Goal: Transaction & Acquisition: Purchase product/service

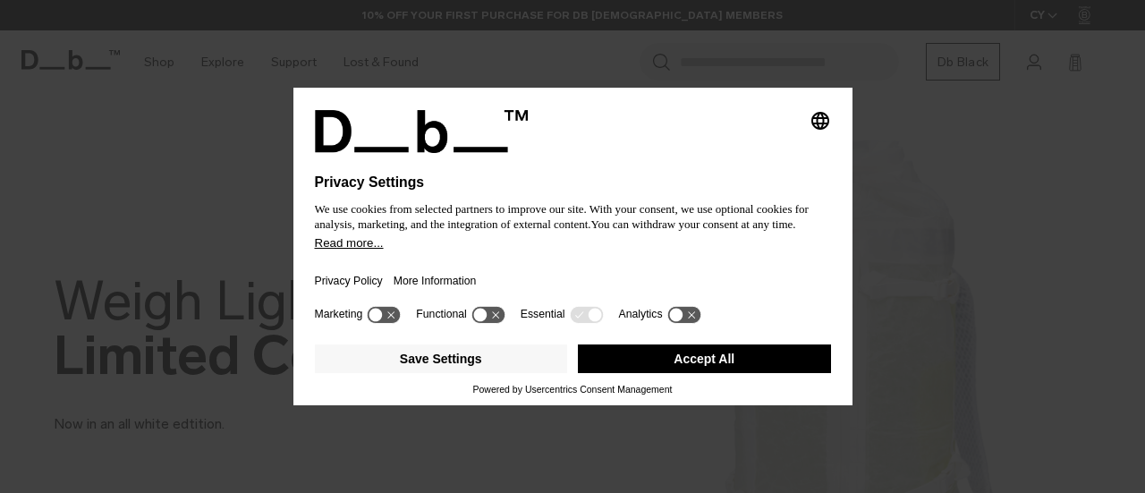
click at [703, 368] on button "Accept All" at bounding box center [704, 358] width 253 height 29
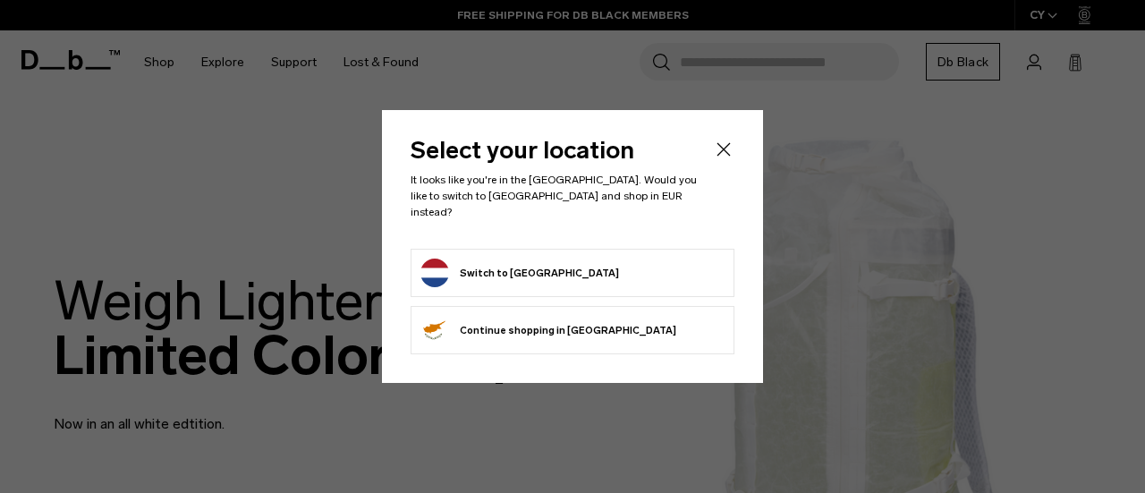
click at [724, 160] on icon "Close" at bounding box center [723, 149] width 21 height 21
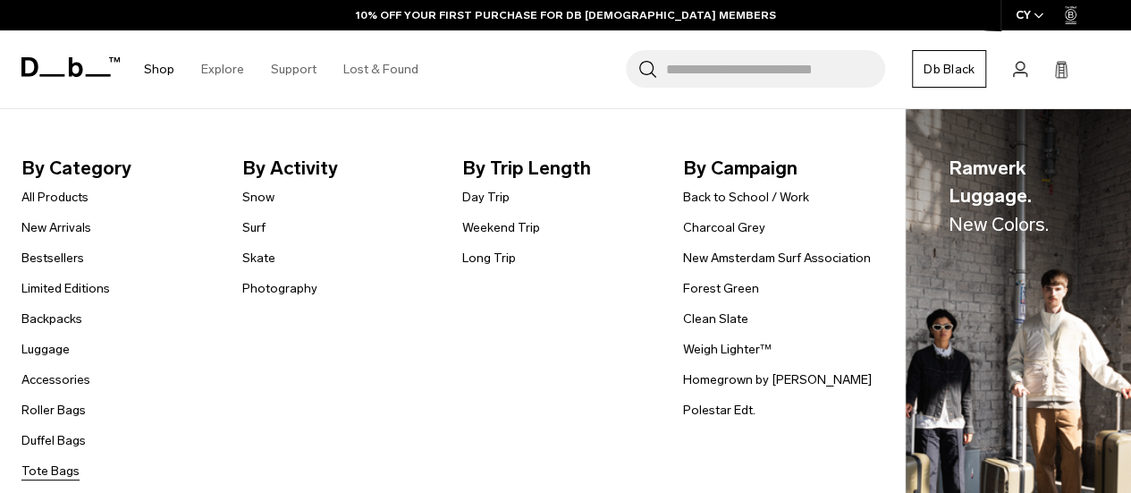
scroll to position [181, 0]
click at [728, 199] on link "Back to School / Work" at bounding box center [746, 197] width 126 height 19
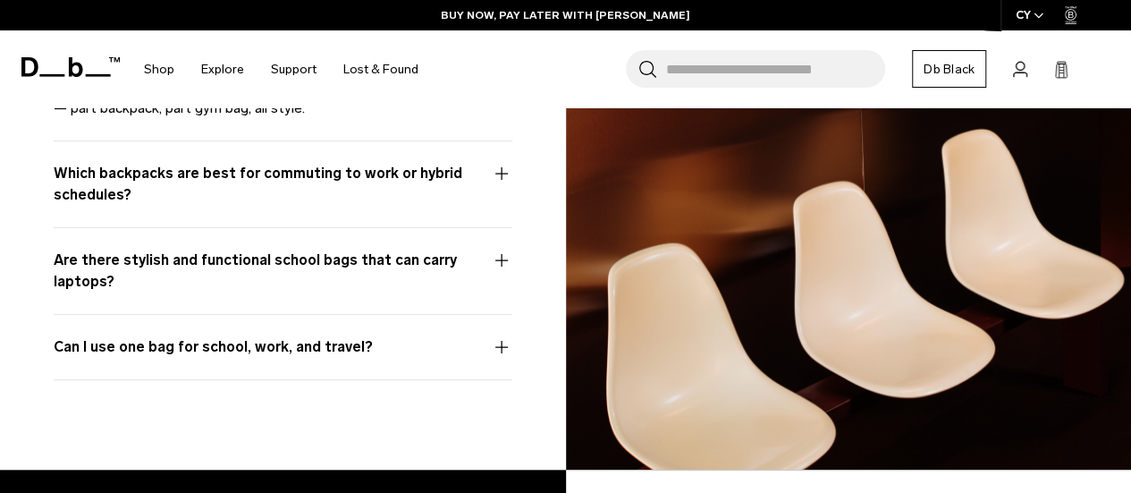
scroll to position [8342, 0]
